Goal: Navigation & Orientation: Understand site structure

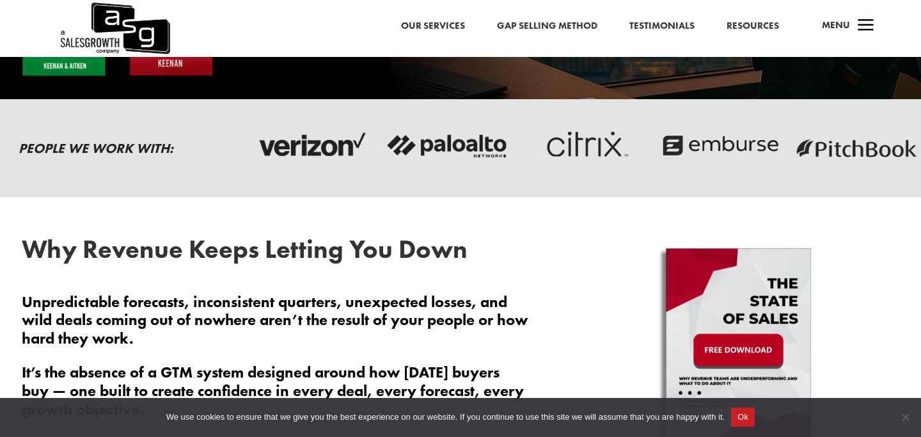
scroll to position [598, 0]
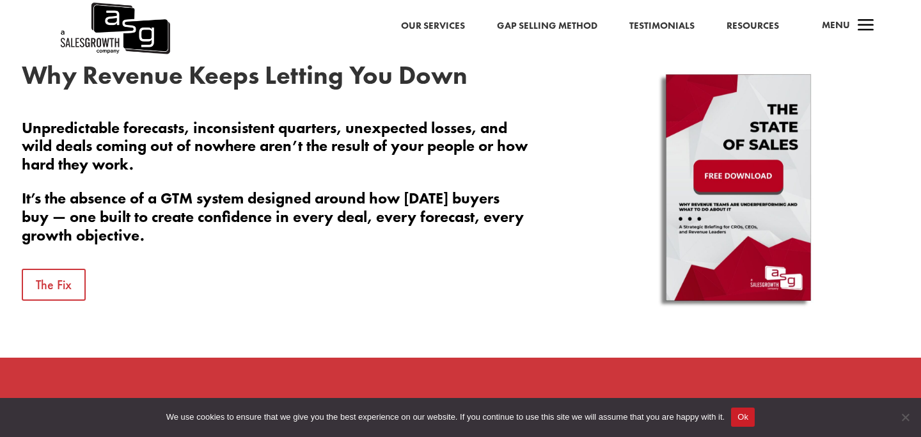
click at [426, 22] on link "Our Services" at bounding box center [433, 26] width 64 height 17
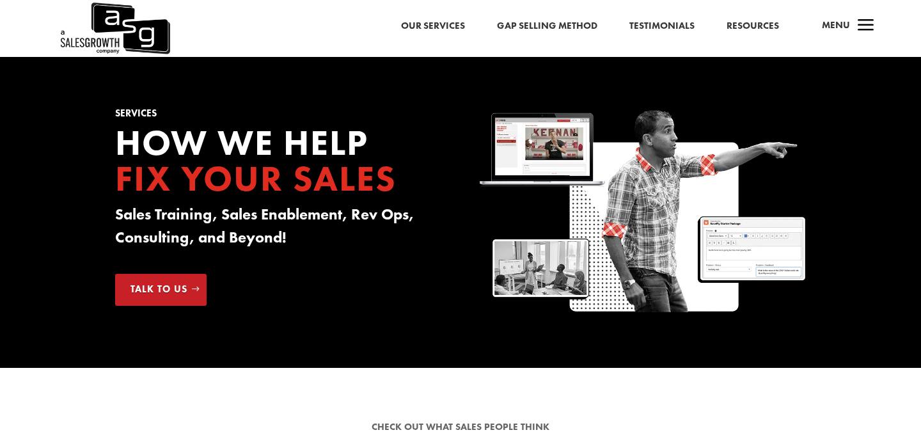
click at [575, 27] on link "Gap Selling Method" at bounding box center [547, 26] width 100 height 17
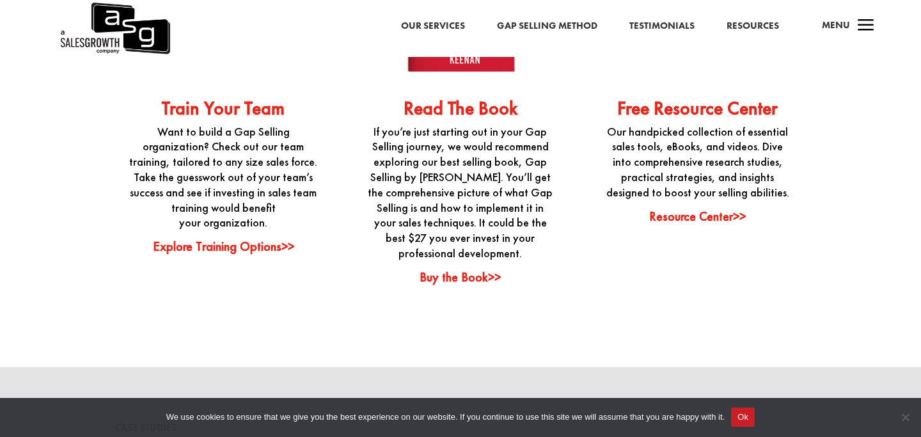
scroll to position [3233, 0]
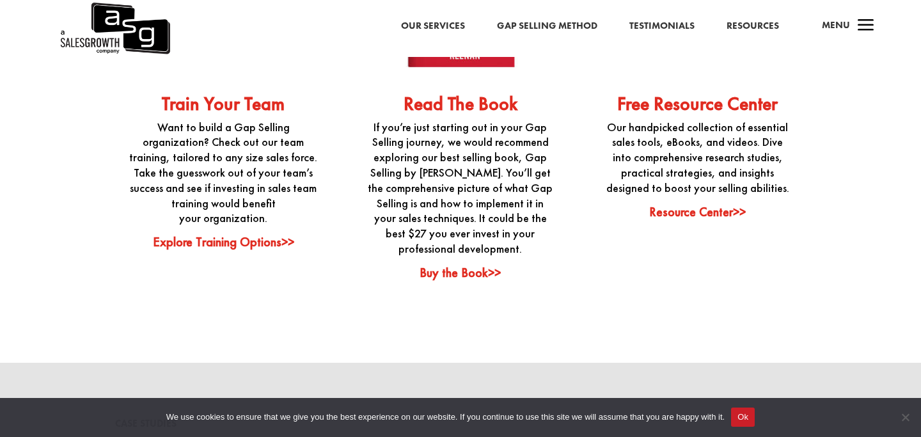
click at [747, 26] on link "Resources" at bounding box center [752, 26] width 52 height 17
